Goal: Information Seeking & Learning: Learn about a topic

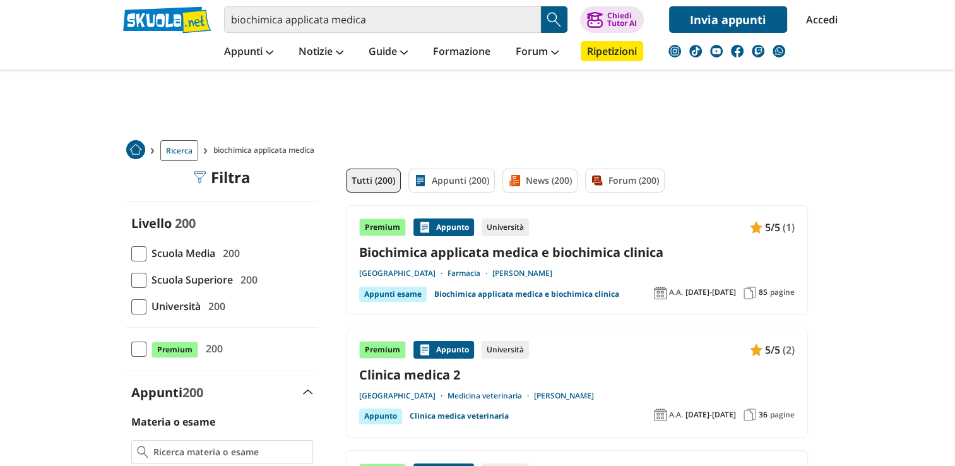
scroll to position [86, 0]
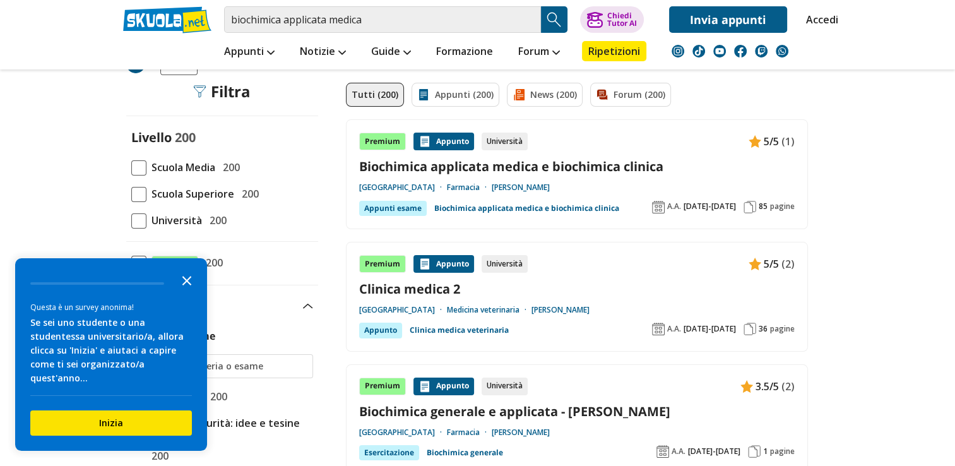
click at [184, 292] on icon "Close the survey" at bounding box center [186, 279] width 25 height 25
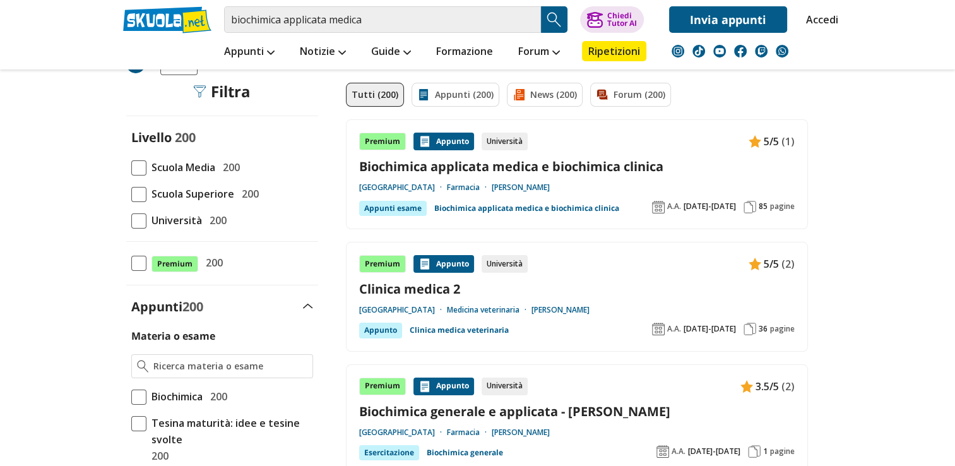
scroll to position [99, 0]
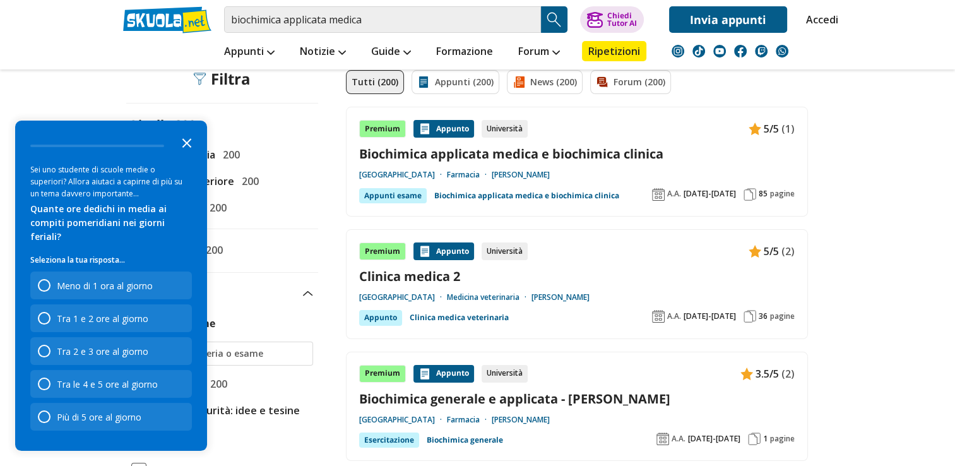
click at [189, 154] on icon "Close the survey" at bounding box center [186, 141] width 25 height 25
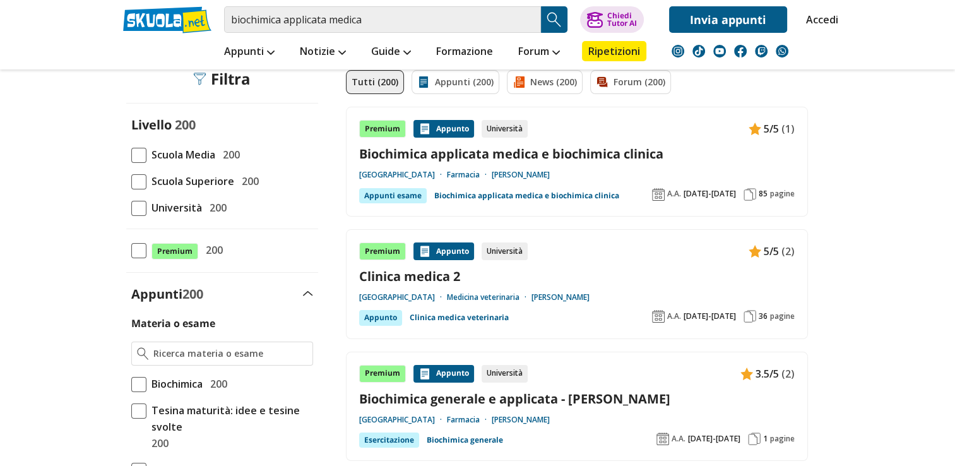
click at [139, 209] on span at bounding box center [138, 208] width 15 height 15
click at [131, 208] on input "Università 200" at bounding box center [131, 208] width 0 height 0
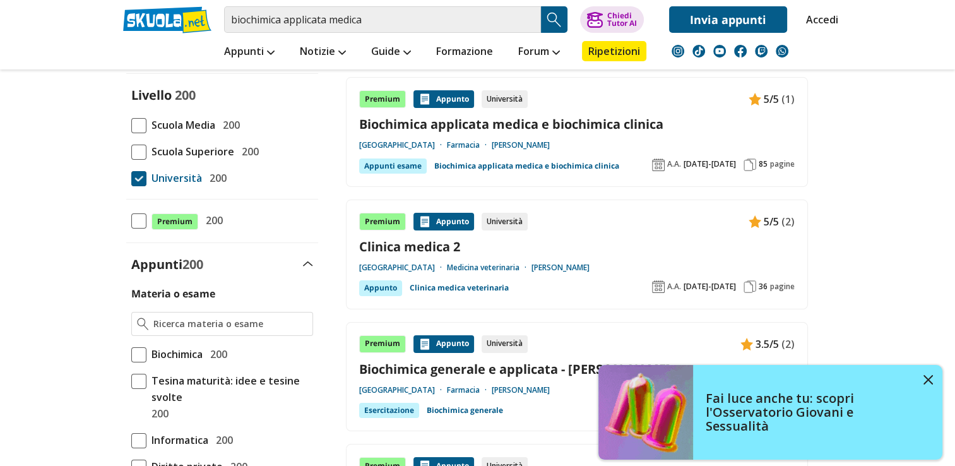
scroll to position [131, 0]
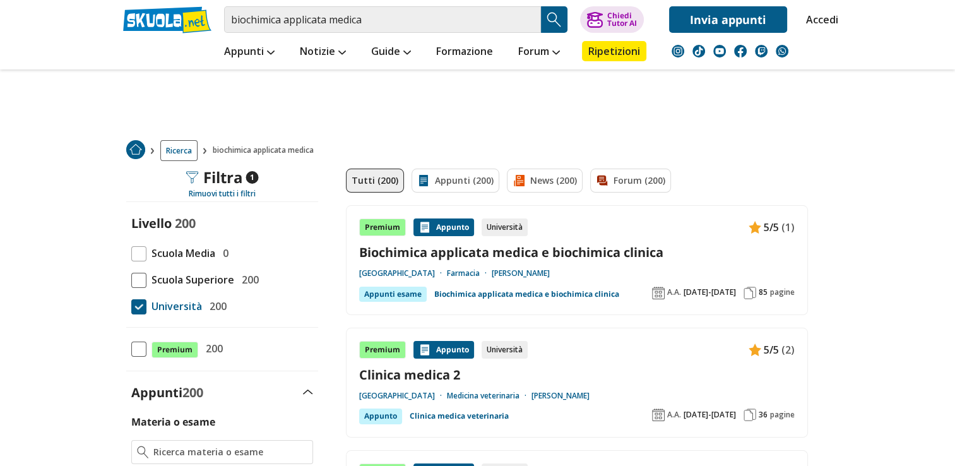
click at [586, 254] on link "Biochimica applicata medica e biochimica clinica" at bounding box center [577, 252] width 436 height 17
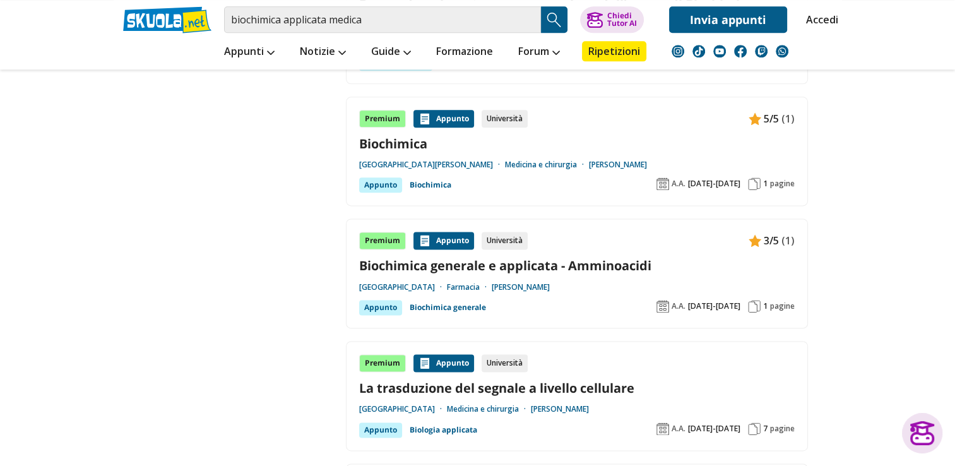
scroll to position [1591, 0]
